Goal: Task Accomplishment & Management: Manage account settings

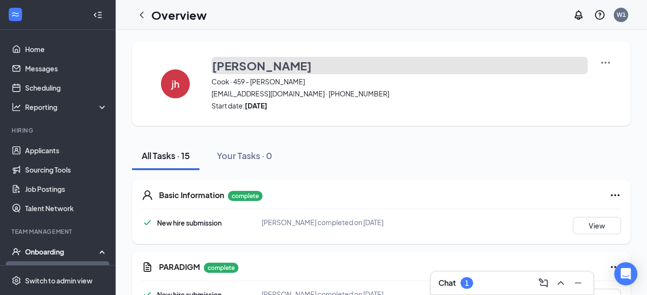
click at [561, 74] on button "[PERSON_NAME]" at bounding box center [400, 65] width 376 height 17
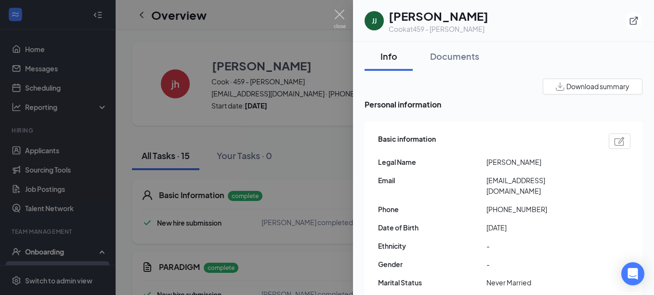
click at [322, 122] on div at bounding box center [327, 147] width 654 height 295
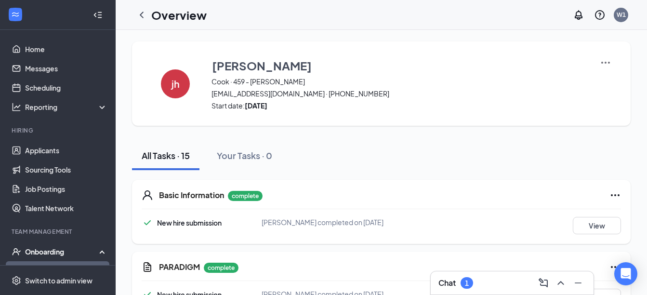
click at [63, 249] on div "Onboarding" at bounding box center [62, 252] width 74 height 10
click at [57, 150] on link "Applicants" at bounding box center [66, 150] width 82 height 19
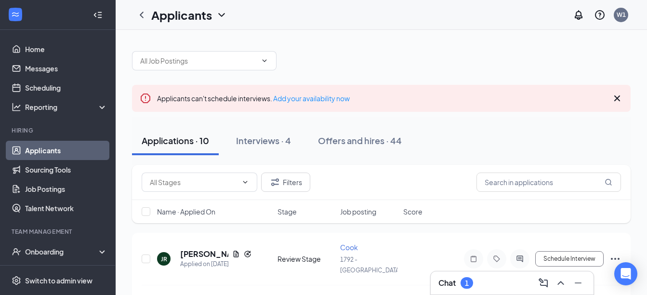
click at [616, 98] on icon "Cross" at bounding box center [618, 99] width 12 height 12
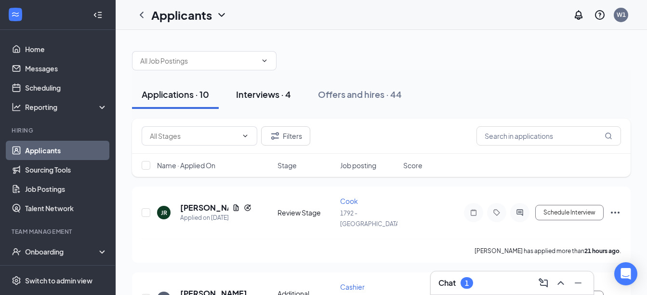
click at [258, 95] on div "Interviews · 4" at bounding box center [263, 94] width 55 height 12
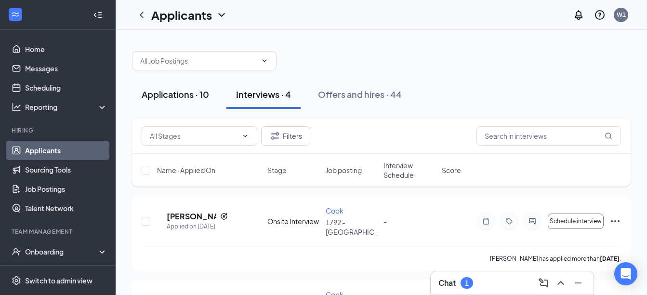
click at [176, 100] on div "Applications · 10" at bounding box center [175, 94] width 67 height 12
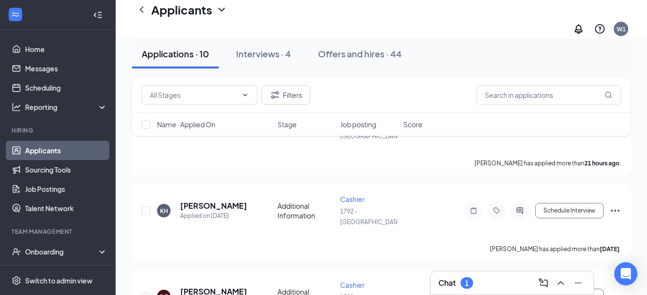
scroll to position [116, 0]
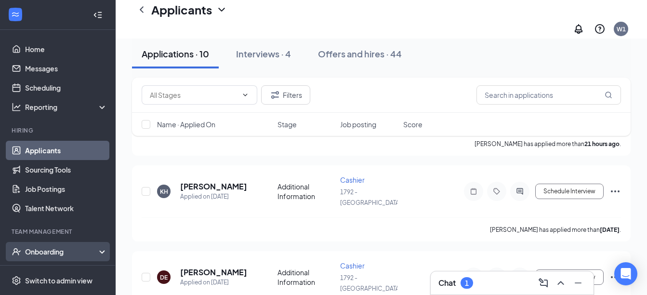
click at [46, 252] on div "Onboarding" at bounding box center [62, 252] width 74 height 10
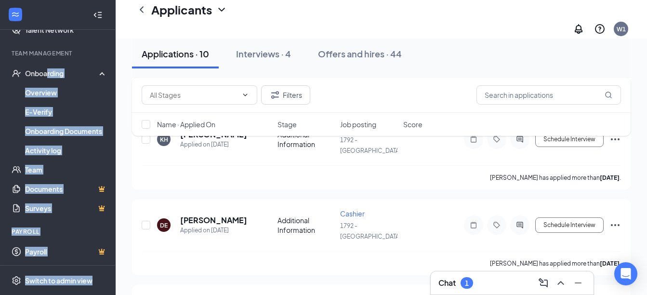
scroll to position [216, 0]
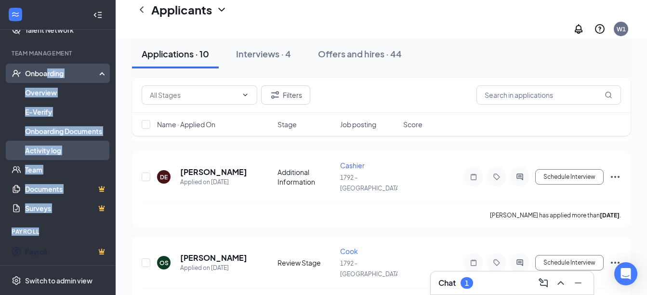
drag, startPoint x: 46, startPoint y: 252, endPoint x: 47, endPoint y: 146, distance: 106.0
click at [47, 146] on li "Onboarding Overview E-Verify Onboarding Documents Activity log" at bounding box center [57, 112] width 115 height 96
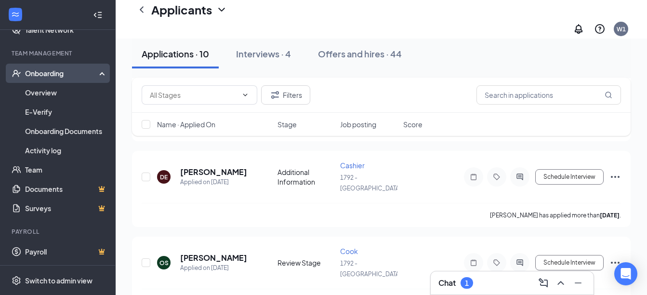
click at [38, 71] on div "Onboarding" at bounding box center [62, 73] width 74 height 10
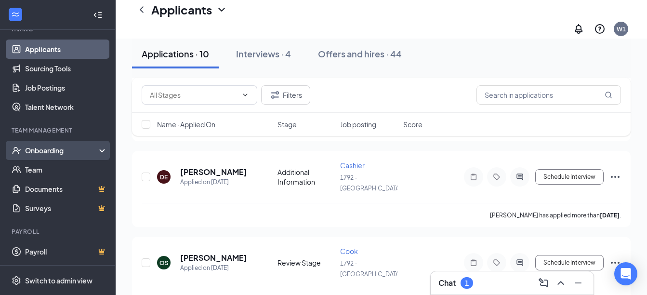
scroll to position [101, 0]
click at [56, 147] on div "Onboarding" at bounding box center [62, 151] width 74 height 10
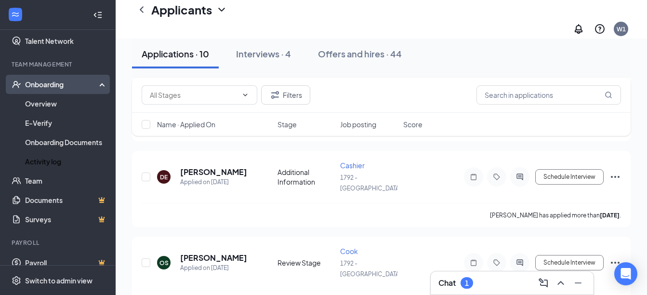
scroll to position [178, 0]
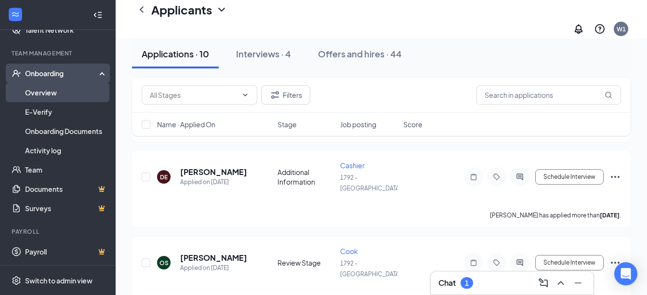
click at [43, 94] on link "Overview" at bounding box center [66, 92] width 82 height 19
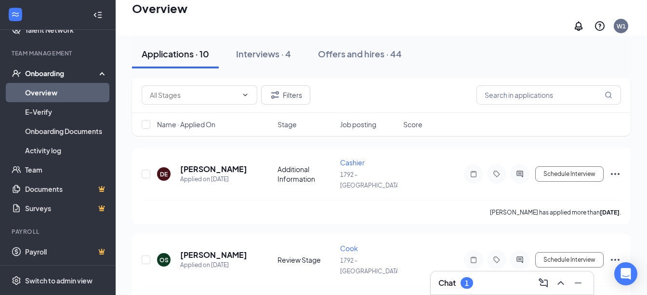
scroll to position [43, 0]
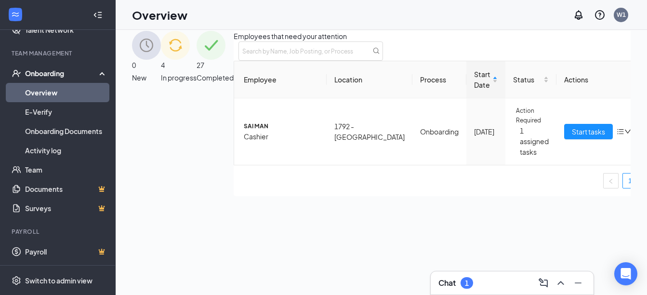
scroll to position [5, 0]
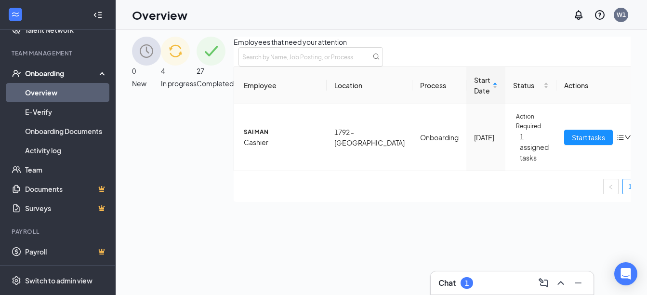
click at [197, 57] on div "4 In progress" at bounding box center [179, 119] width 36 height 165
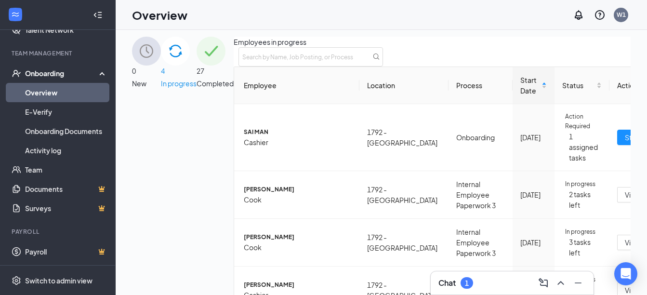
scroll to position [60, 0]
click at [244, 280] on span "[PERSON_NAME]" at bounding box center [298, 285] width 108 height 10
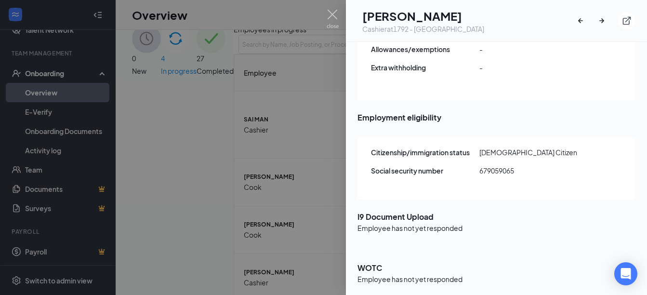
scroll to position [109, 0]
